Goal: Information Seeking & Learning: Learn about a topic

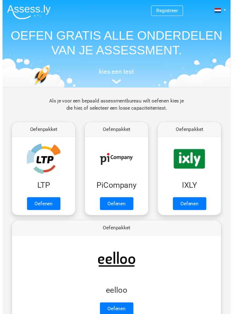
scroll to position [7, 0]
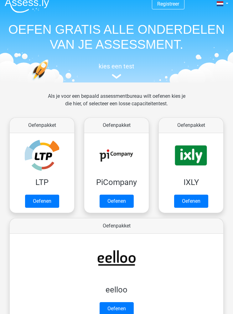
click at [38, 192] on link "Oefenen" at bounding box center [42, 201] width 34 height 13
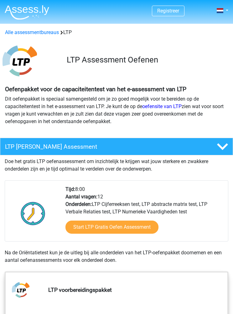
click at [148, 229] on link "Start LTP Gratis Oefen Assessment" at bounding box center [111, 227] width 93 height 13
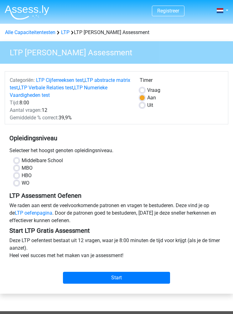
click at [22, 185] on label "WO" at bounding box center [26, 183] width 8 height 8
click at [16, 185] on input "WO" at bounding box center [16, 182] width 5 height 6
radio input "true"
click at [22, 177] on label "HBO" at bounding box center [27, 176] width 10 height 8
click at [17, 177] on input "HBO" at bounding box center [16, 175] width 5 height 6
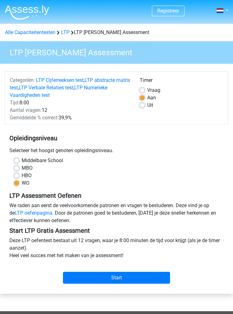
radio input "true"
click at [22, 182] on label "WO" at bounding box center [26, 183] width 8 height 8
click at [17, 182] on input "WO" at bounding box center [16, 182] width 5 height 6
radio input "true"
click at [157, 276] on input "Start" at bounding box center [116, 278] width 107 height 12
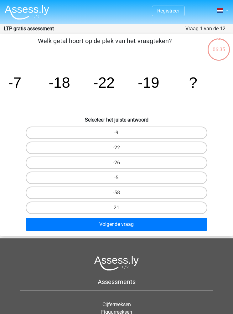
click at [93, 135] on label "-9" at bounding box center [117, 133] width 182 height 13
click at [116, 135] on input "-9" at bounding box center [118, 135] width 4 height 4
radio input "true"
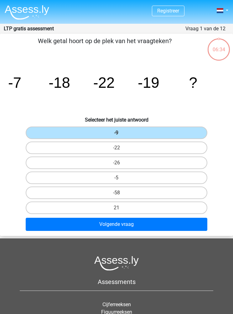
click at [177, 226] on button "Volgende vraag" at bounding box center [117, 224] width 182 height 13
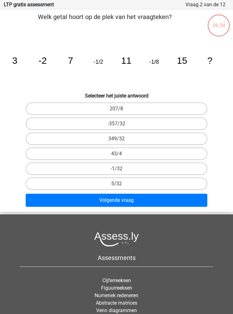
scroll to position [25, 0]
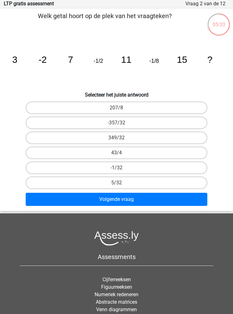
click at [190, 166] on label "-1/32" at bounding box center [117, 168] width 182 height 13
click at [120, 168] on input "-1/32" at bounding box center [118, 170] width 4 height 4
radio input "true"
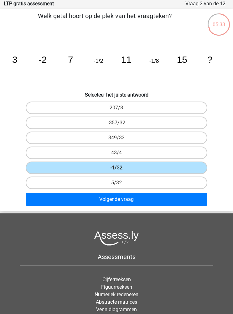
click at [185, 202] on button "Volgende vraag" at bounding box center [117, 199] width 182 height 13
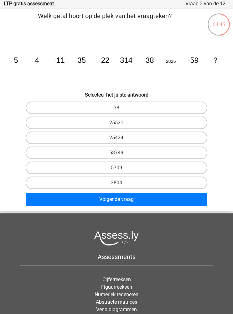
click at [189, 170] on label "5709" at bounding box center [117, 168] width 182 height 13
click at [120, 170] on input "5709" at bounding box center [118, 170] width 4 height 4
radio input "true"
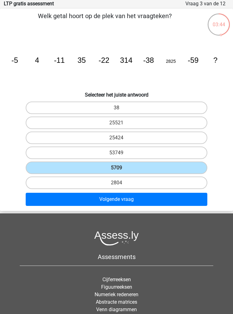
click at [182, 199] on button "Volgende vraag" at bounding box center [117, 199] width 182 height 13
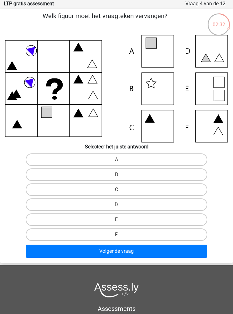
click at [194, 160] on label "A" at bounding box center [117, 160] width 182 height 13
click at [120, 160] on input "A" at bounding box center [118, 162] width 4 height 4
radio input "true"
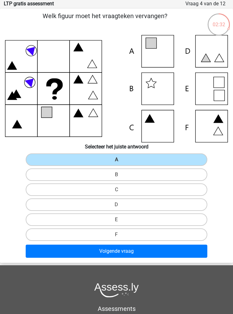
click at [163, 252] on button "Volgende vraag" at bounding box center [117, 251] width 182 height 13
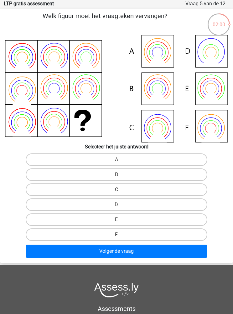
click at [174, 189] on label "C" at bounding box center [117, 190] width 182 height 13
click at [120, 190] on input "C" at bounding box center [118, 192] width 4 height 4
radio input "true"
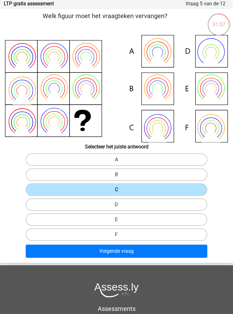
click at [167, 248] on button "Volgende vraag" at bounding box center [117, 251] width 182 height 13
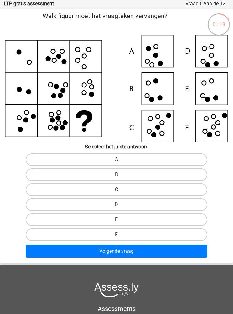
click at [179, 187] on label "C" at bounding box center [117, 190] width 182 height 13
click at [120, 190] on input "C" at bounding box center [118, 192] width 4 height 4
radio input "true"
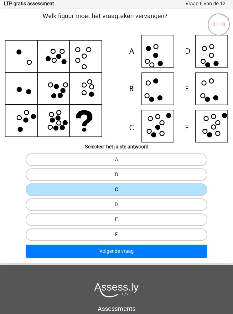
click at [168, 248] on button "Volgende vraag" at bounding box center [117, 251] width 182 height 13
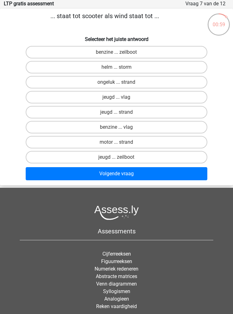
click at [66, 127] on label "benzine ... vlag" at bounding box center [117, 127] width 182 height 13
click at [116, 127] on input "benzine ... vlag" at bounding box center [118, 129] width 4 height 4
radio input "true"
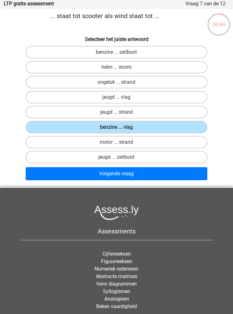
click at [187, 175] on button "Volgende vraag" at bounding box center [117, 173] width 182 height 13
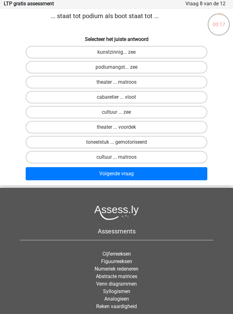
click at [60, 143] on label "toneelstuk ... gemotoriseerd" at bounding box center [117, 142] width 182 height 13
click at [116, 143] on input "toneelstuk ... gemotoriseerd" at bounding box center [118, 144] width 4 height 4
radio input "true"
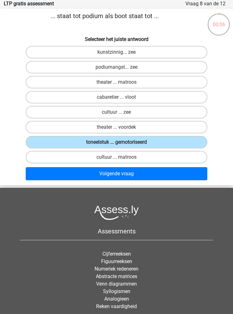
click at [186, 174] on button "Volgende vraag" at bounding box center [117, 173] width 182 height 13
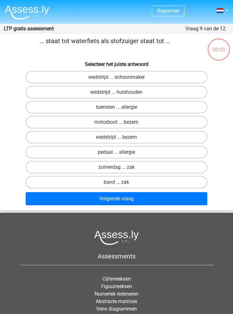
scroll to position [25, 0]
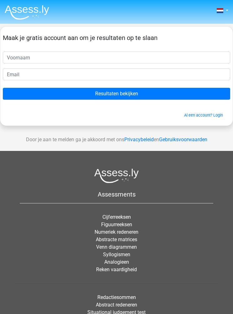
scroll to position [25, 0]
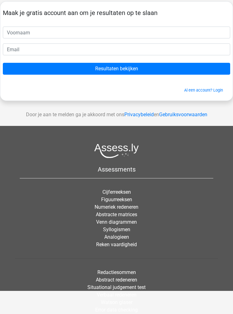
click at [56, 69] on input "Resultaten bekijken" at bounding box center [116, 69] width 227 height 12
click at [60, 65] on input "Resultaten bekijken" at bounding box center [116, 69] width 227 height 12
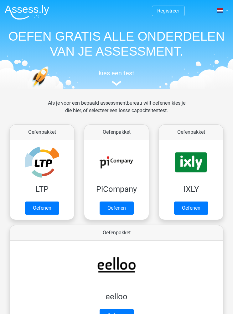
scroll to position [7, 0]
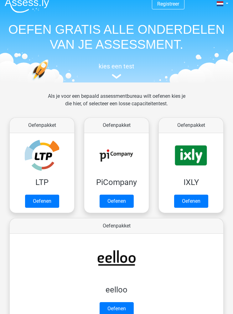
click at [111, 202] on link "Oefenen" at bounding box center [116, 201] width 34 height 13
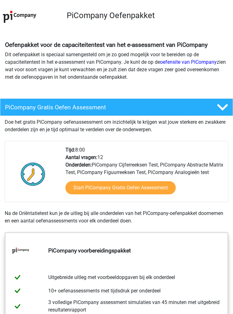
scroll to position [73, 0]
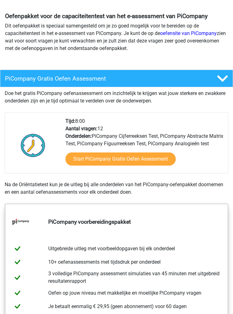
click at [169, 166] on link "Start PiCompany Gratis Oefen Assessment" at bounding box center [120, 159] width 110 height 13
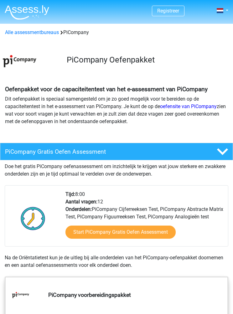
scroll to position [96, 0]
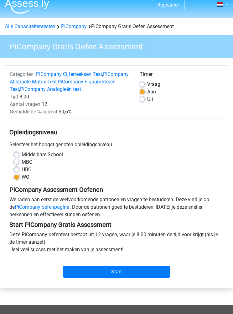
scroll to position [6, 0]
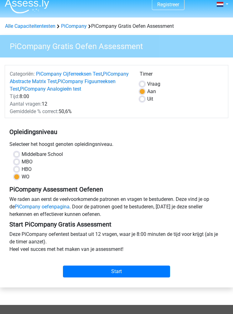
click at [88, 270] on input "Start" at bounding box center [116, 272] width 107 height 12
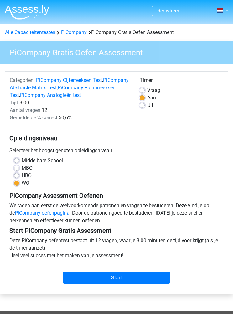
scroll to position [28, 0]
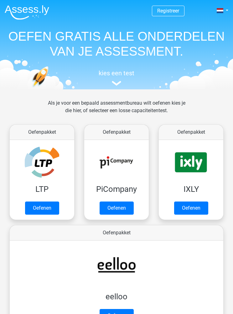
scroll to position [7, 0]
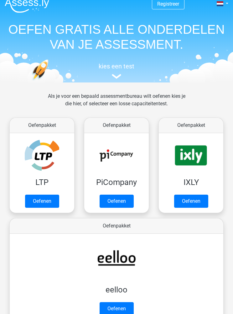
click at [200, 201] on link "Oefenen" at bounding box center [191, 201] width 34 height 13
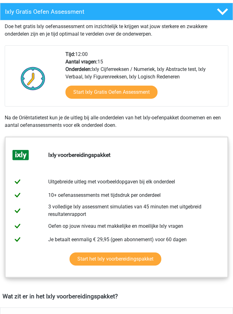
scroll to position [147, 0]
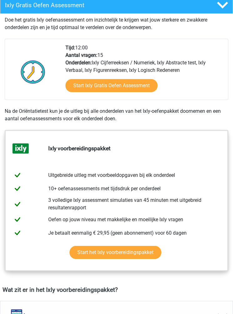
click at [75, 86] on link "Start Ixly Gratis Oefen Assessment" at bounding box center [111, 85] width 92 height 13
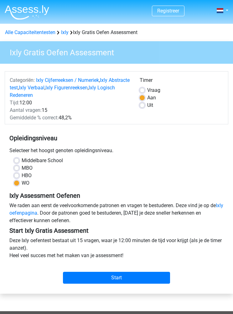
scroll to position [3, 0]
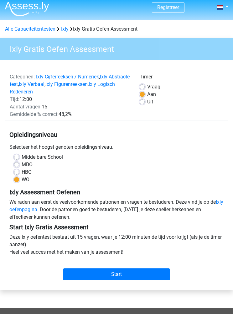
click at [150, 264] on div "Start" at bounding box center [116, 270] width 223 height 19
click at [151, 272] on input "Start" at bounding box center [116, 275] width 107 height 12
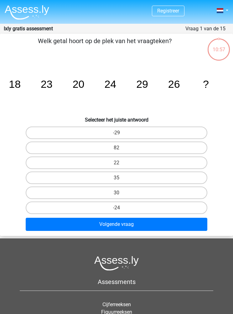
click at [83, 191] on label "30" at bounding box center [117, 193] width 182 height 13
click at [116, 193] on input "30" at bounding box center [118, 195] width 4 height 4
radio input "true"
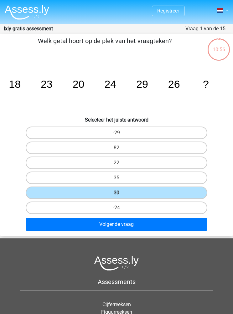
click at [188, 224] on button "Volgende vraag" at bounding box center [117, 224] width 182 height 13
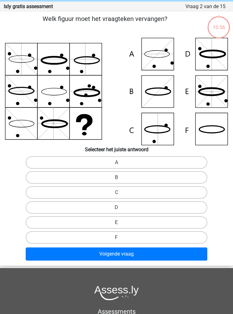
scroll to position [25, 0]
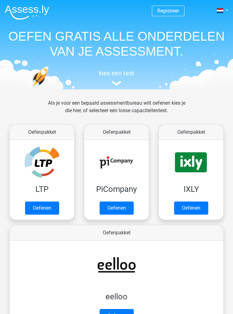
scroll to position [7, 0]
